Goal: Check status: Check status

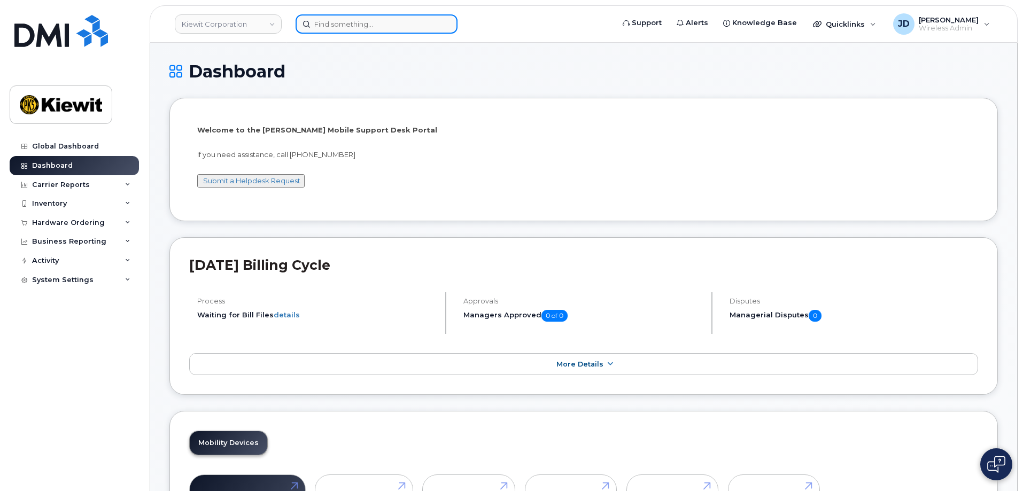
click at [324, 17] on input at bounding box center [377, 23] width 162 height 19
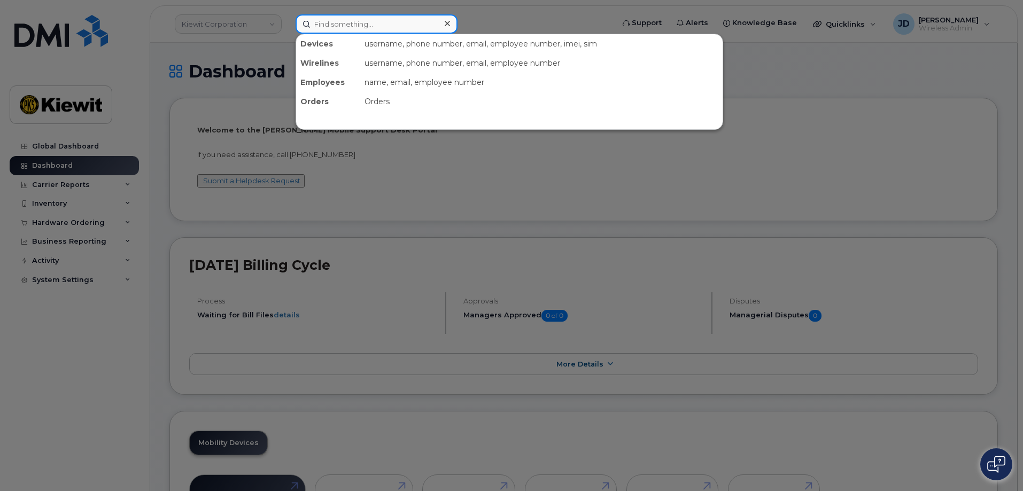
paste input "298719"
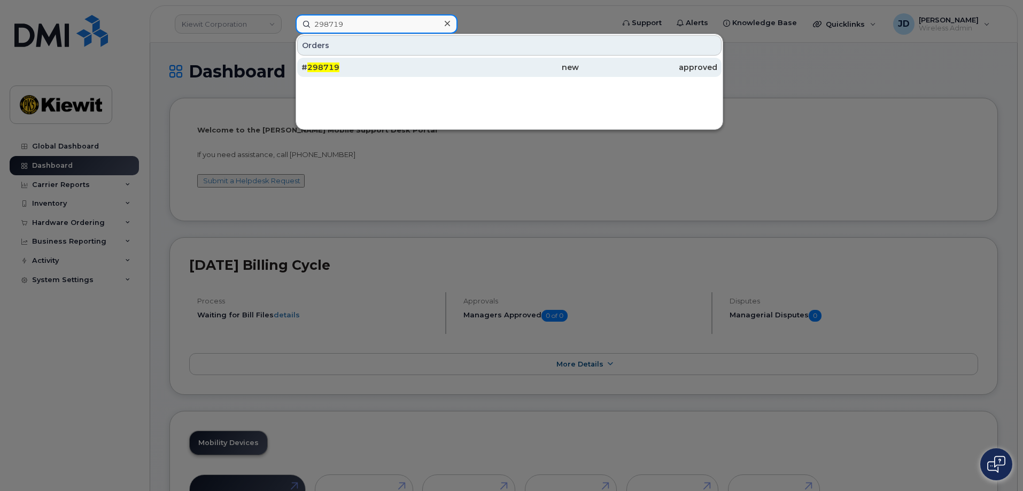
type input "298719"
click at [330, 65] on span "298719" at bounding box center [323, 68] width 32 height 10
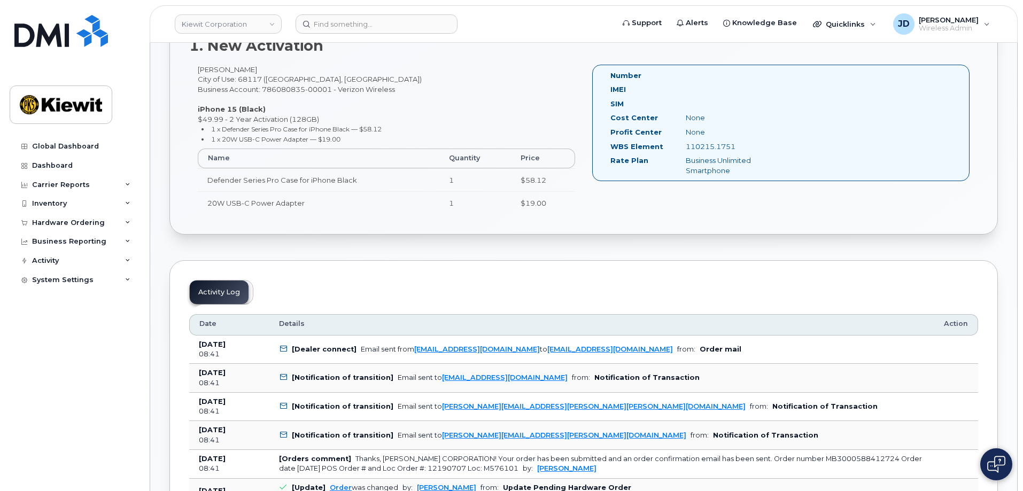
scroll to position [321, 0]
